Goal: Transaction & Acquisition: Purchase product/service

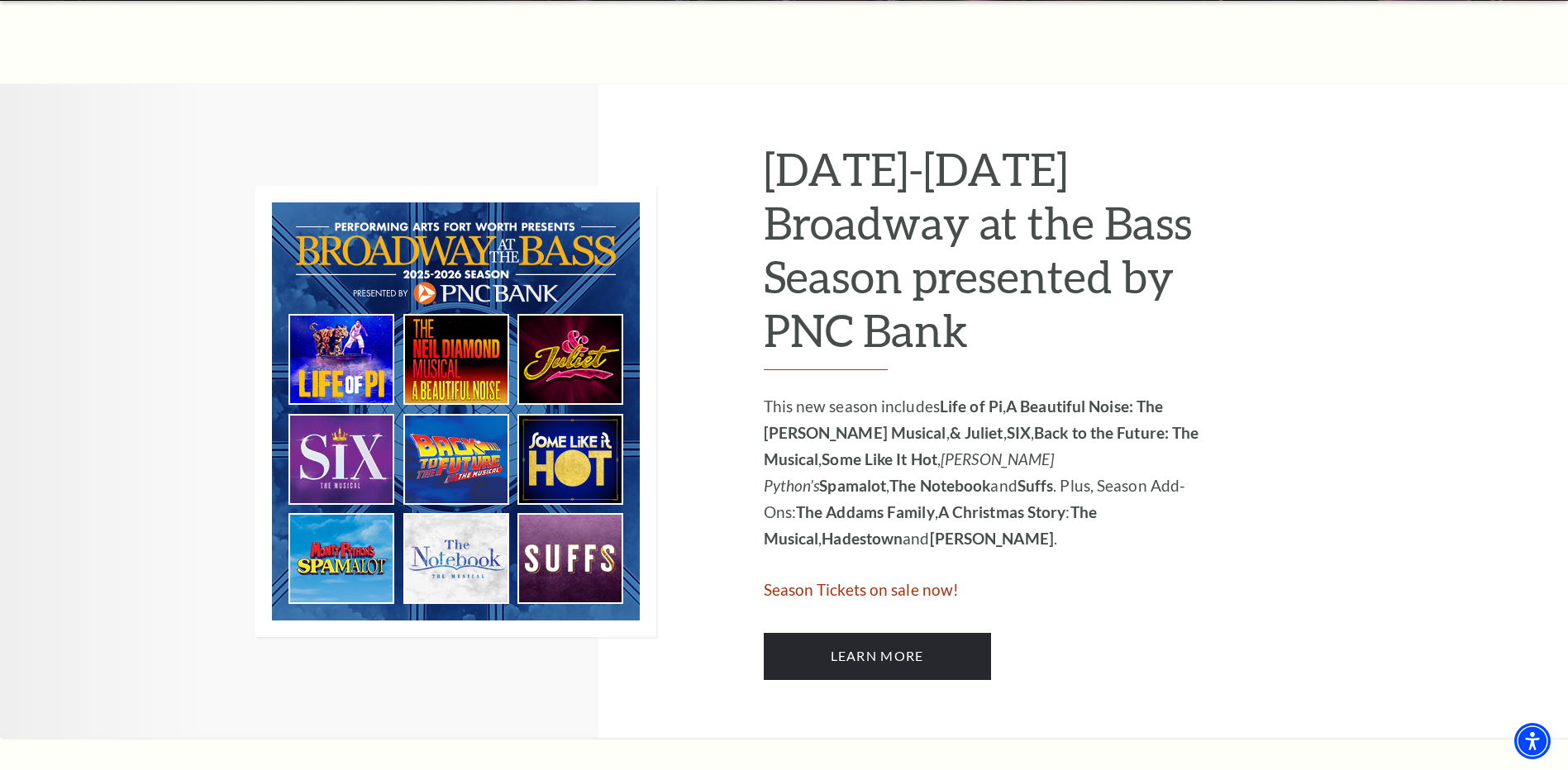
scroll to position [661, 0]
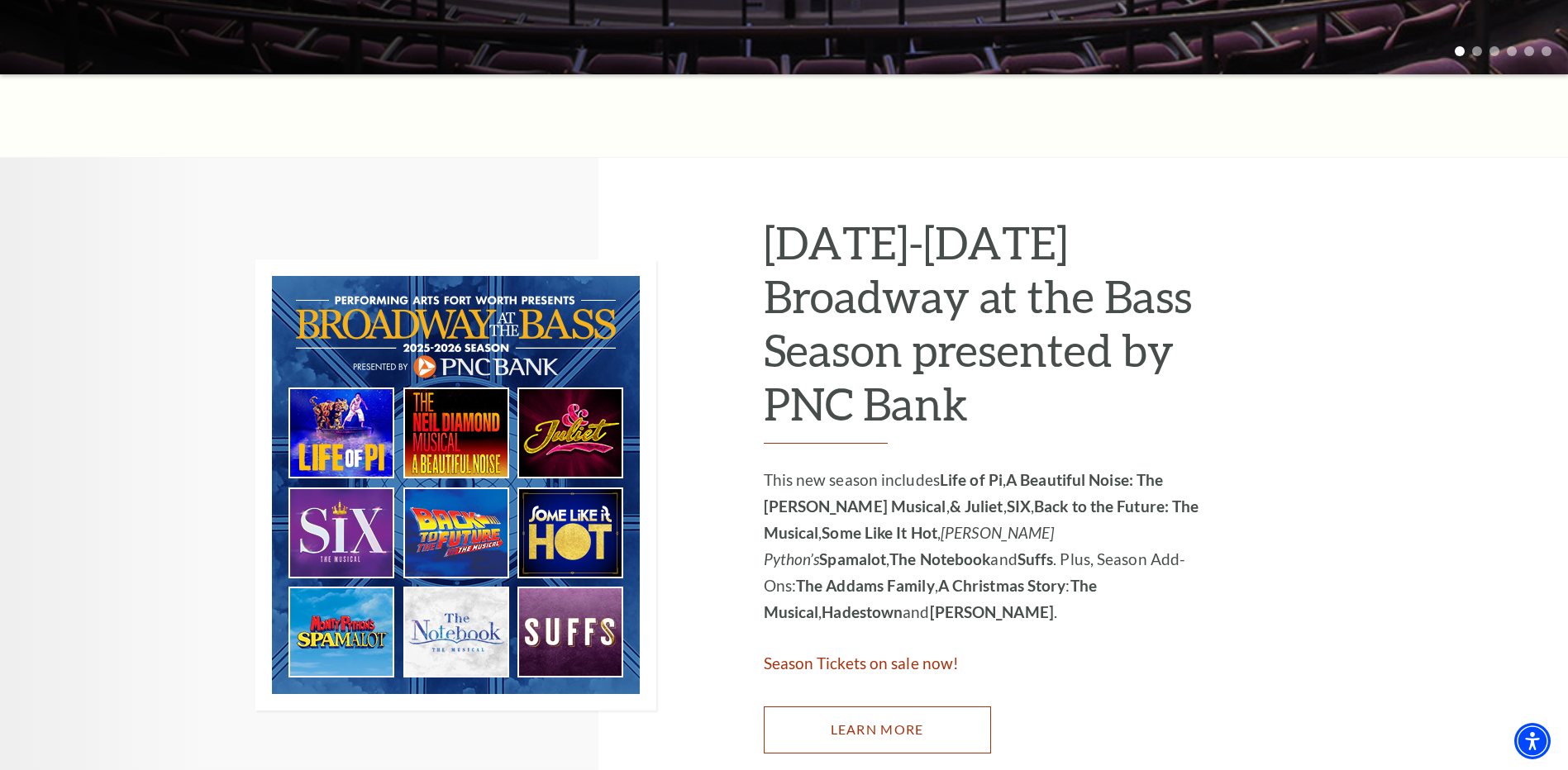
click at [862, 724] on link "Learn More" at bounding box center [877, 730] width 227 height 47
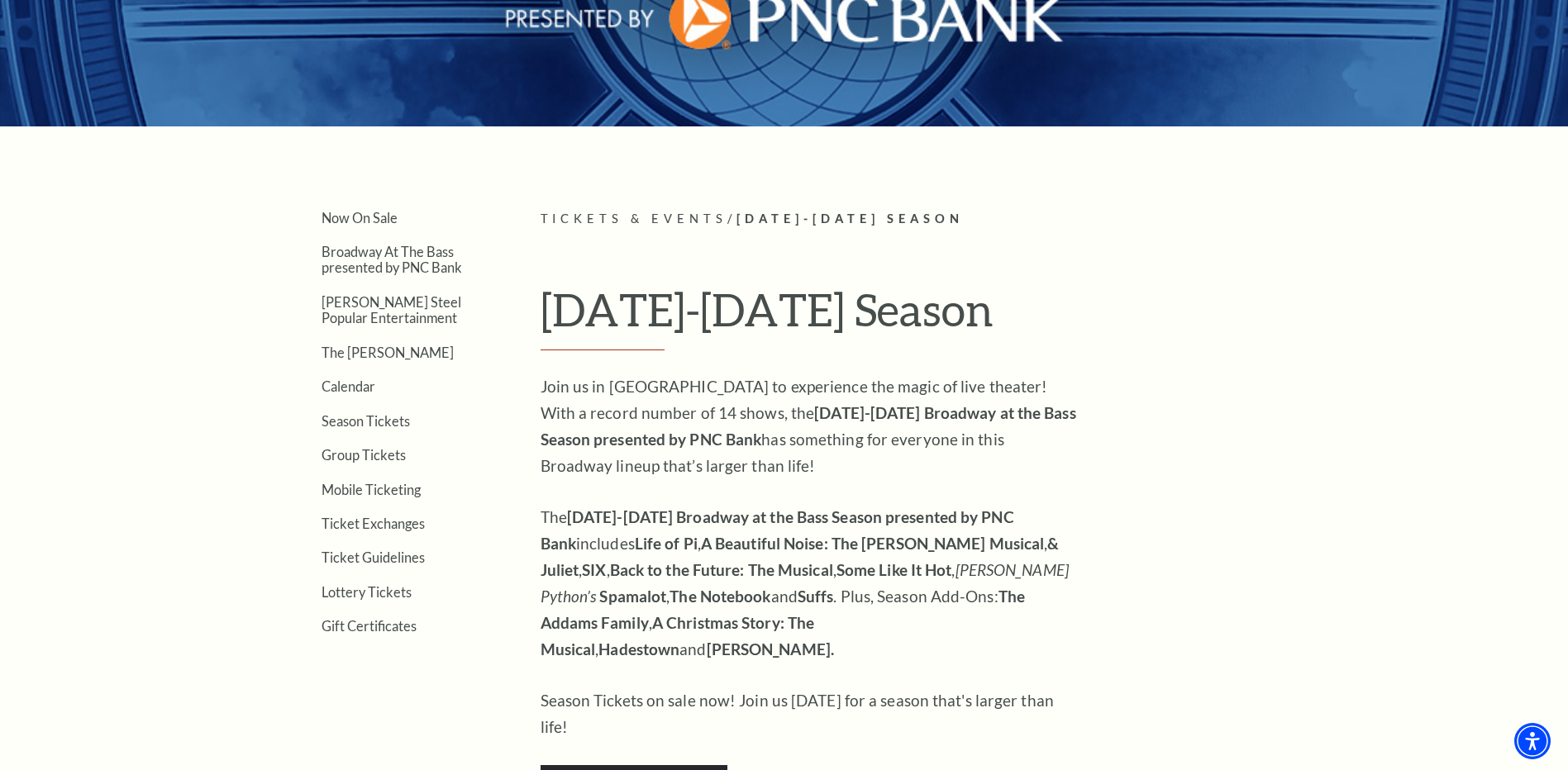
scroll to position [496, 0]
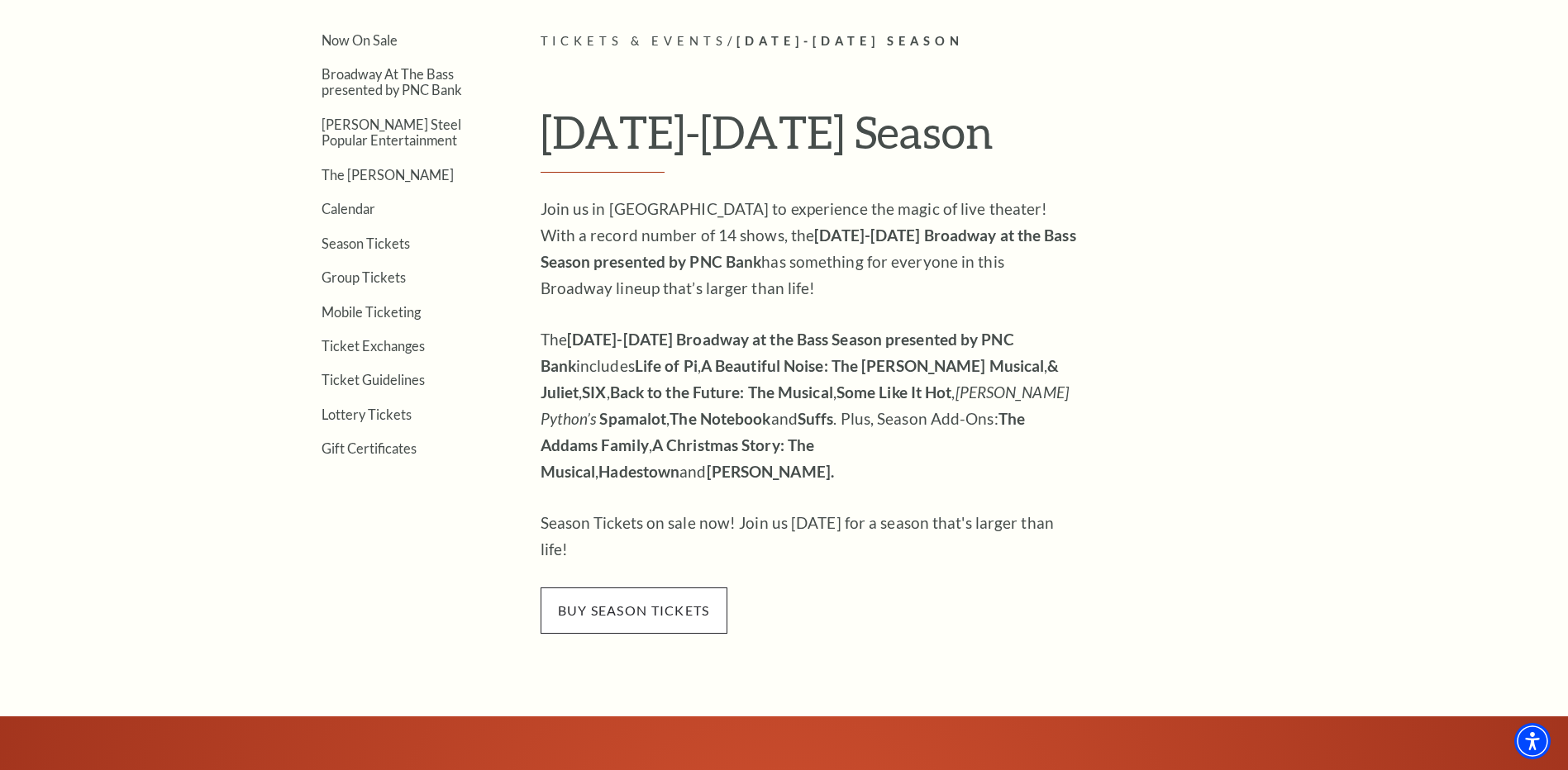
click at [612, 588] on span "buy season tickets" at bounding box center [634, 611] width 187 height 47
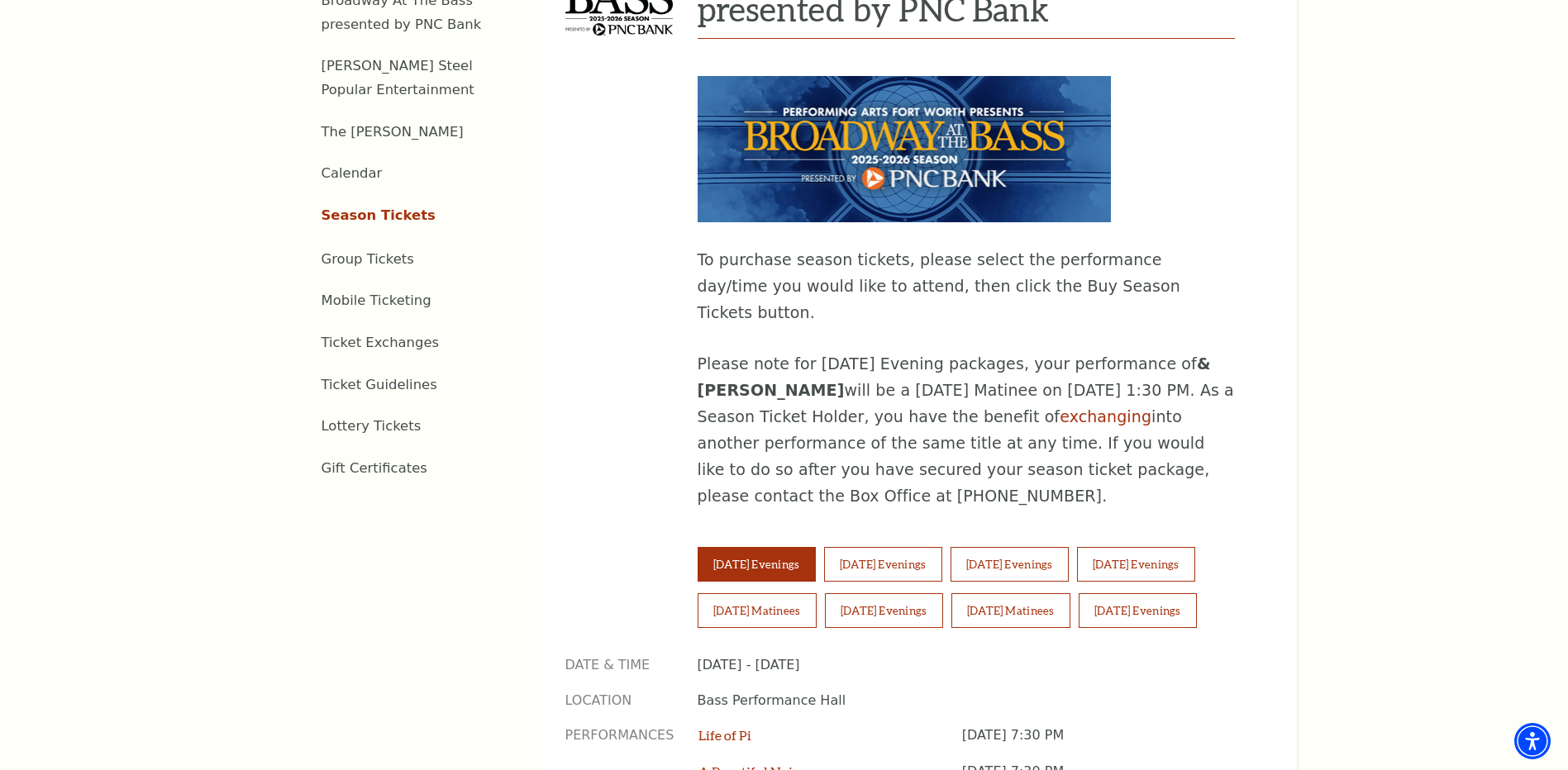
scroll to position [826, 0]
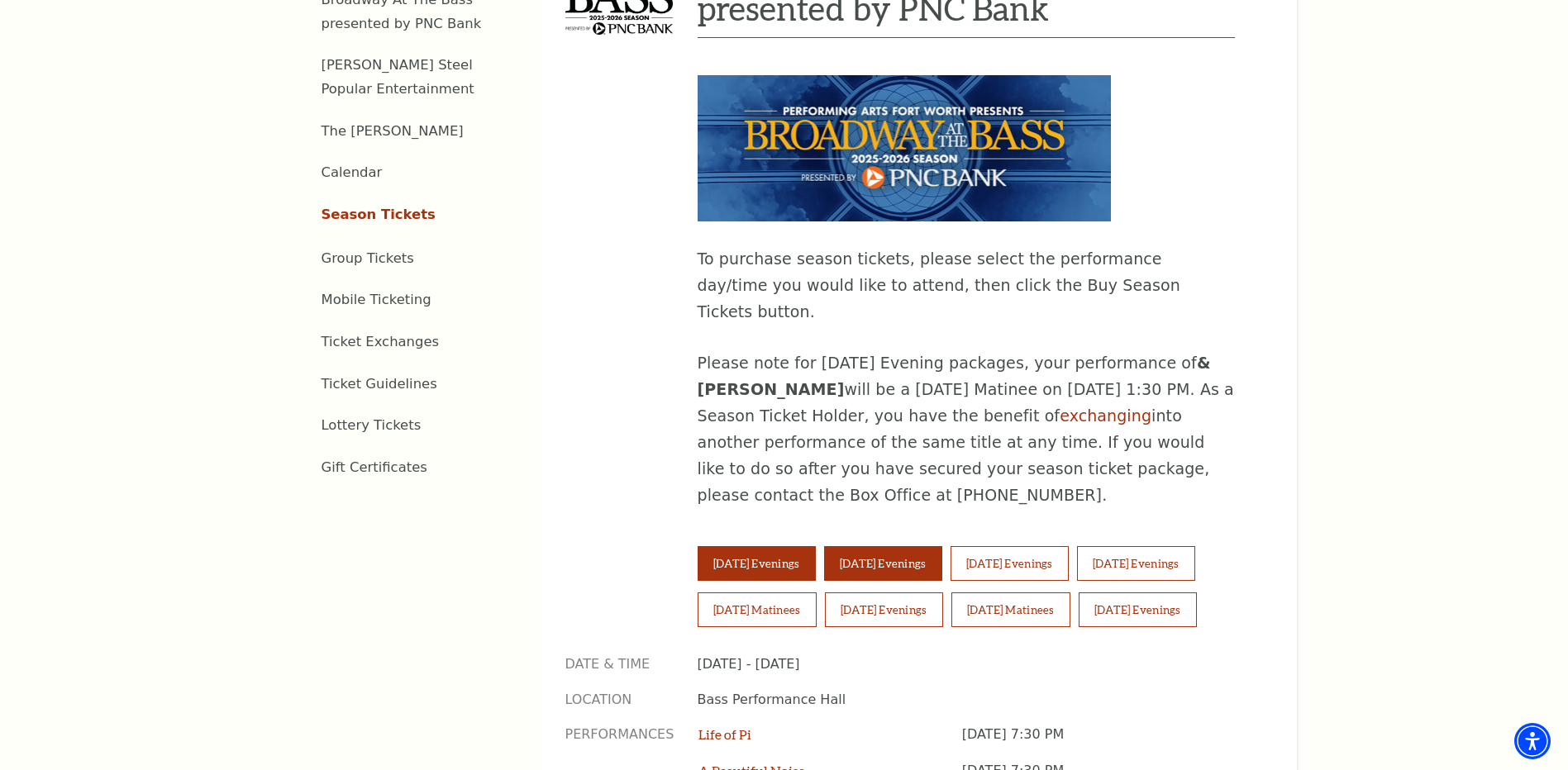
click at [885, 547] on button "Wednesday Evenings" at bounding box center [884, 564] width 118 height 34
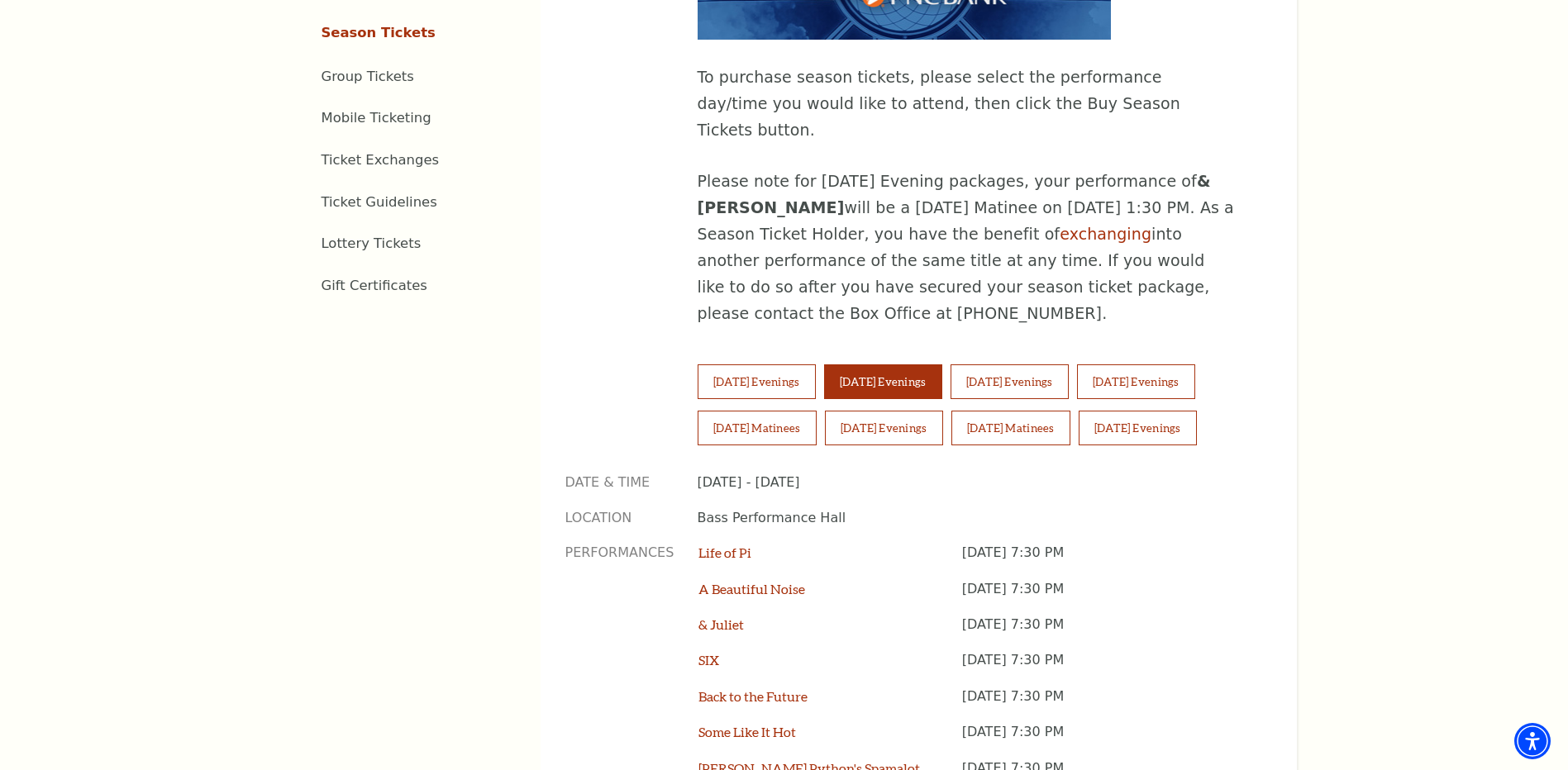
scroll to position [1074, 0]
